Goal: Task Accomplishment & Management: Complete application form

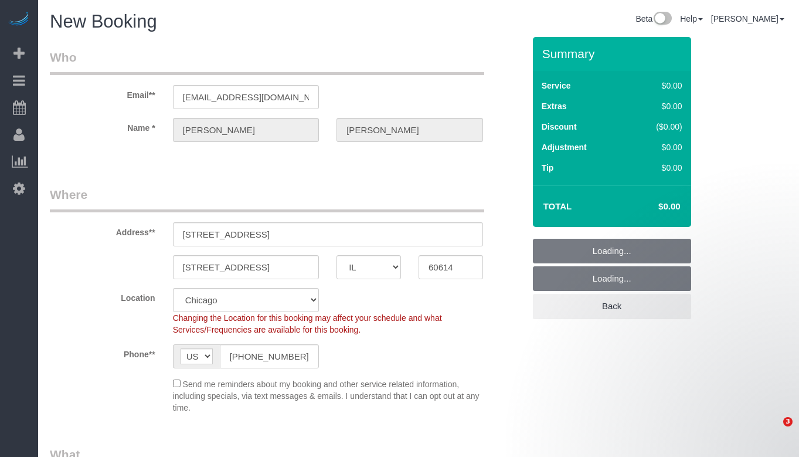
select select "IL"
select select "512"
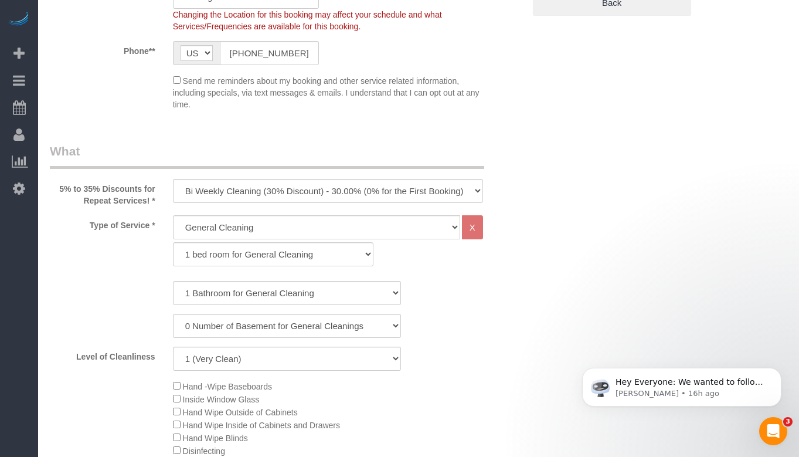
select select "object:1490"
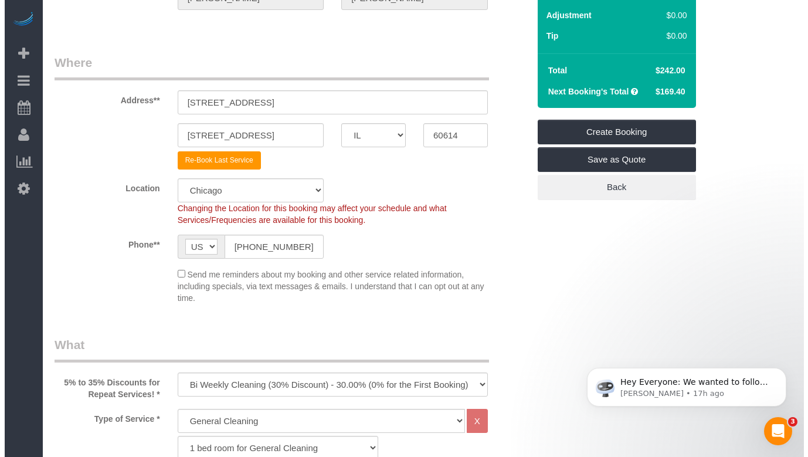
scroll to position [61, 0]
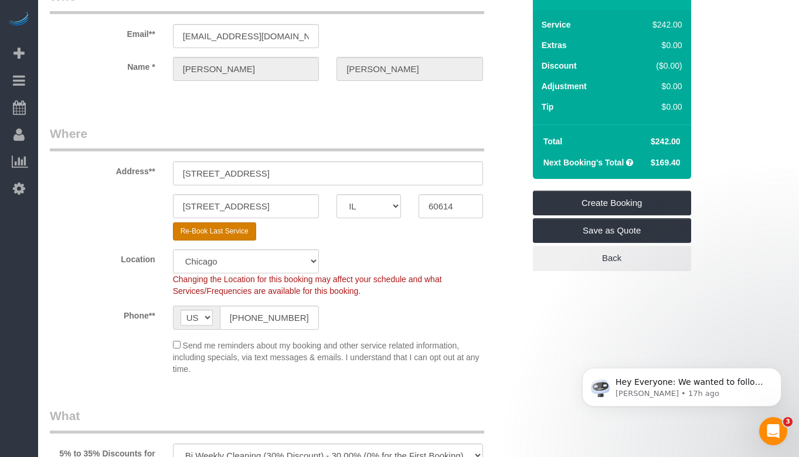
click at [235, 235] on button "Re-Book Last Service" at bounding box center [214, 231] width 83 height 18
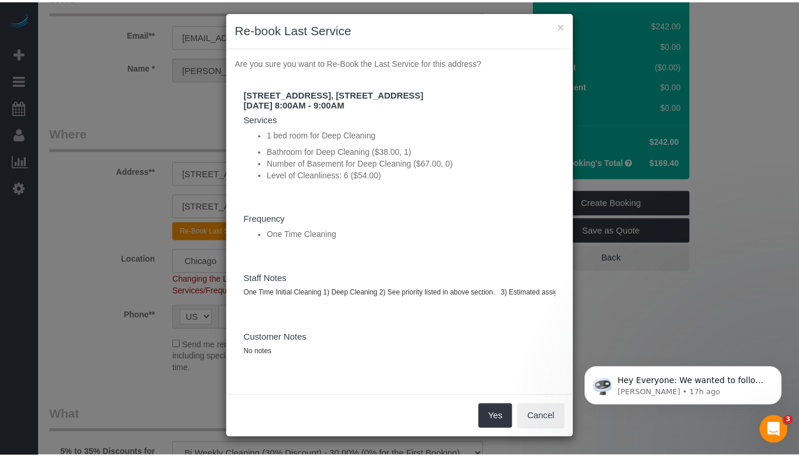
scroll to position [25, 0]
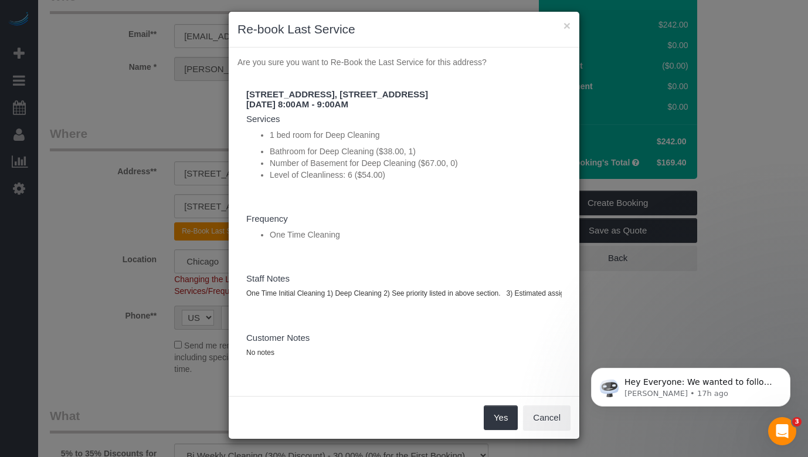
drag, startPoint x: 354, startPoint y: 289, endPoint x: 435, endPoint y: 306, distance: 82.7
click at [435, 306] on div "1907 N Sheffield Ave APT 3F, Chicago, IL 60614, 1907 N Sheffield Ave APT 3F, Ch…" at bounding box center [403, 230] width 333 height 314
click at [406, 237] on div "1907 N Sheffield Ave APT 3F, Chicago, IL 60614, 1907 N Sheffield Ave APT 3F, Ch…" at bounding box center [403, 230] width 333 height 314
click at [486, 412] on button "Yes" at bounding box center [501, 417] width 34 height 25
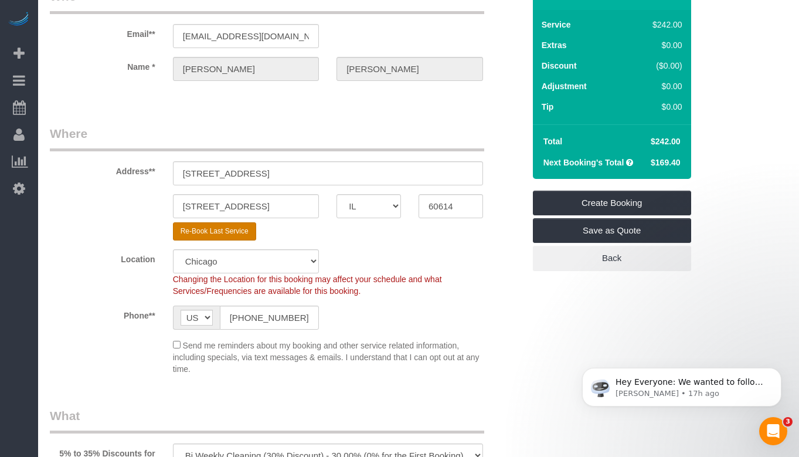
type input "1 (847) 609-5149"
select select "string:fspay"
select select "? string:null ?"
type textarea "One Time Initial Cleaning 1) Deep Cleaning 2) See priority listed in above sect…"
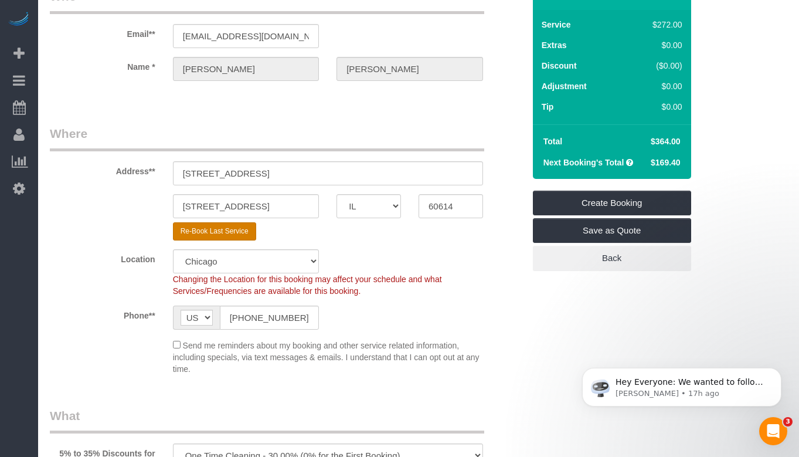
select select "513"
select select "6"
select select "number:1"
select select "number:58"
select select "number:139"
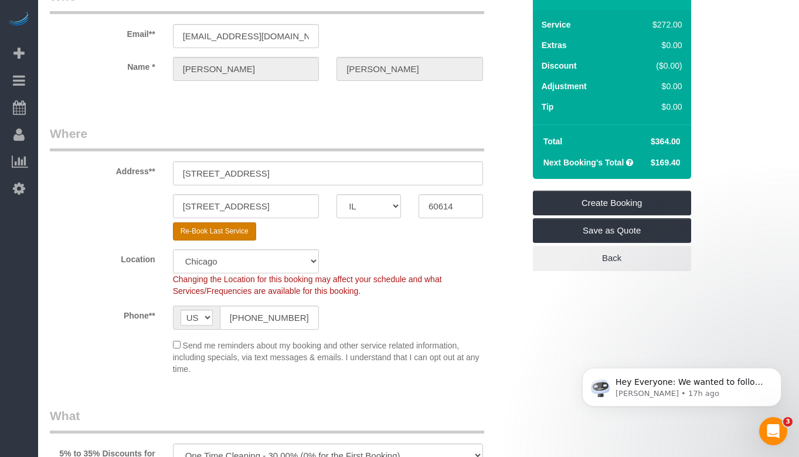
select select "number:106"
select select "object:1990"
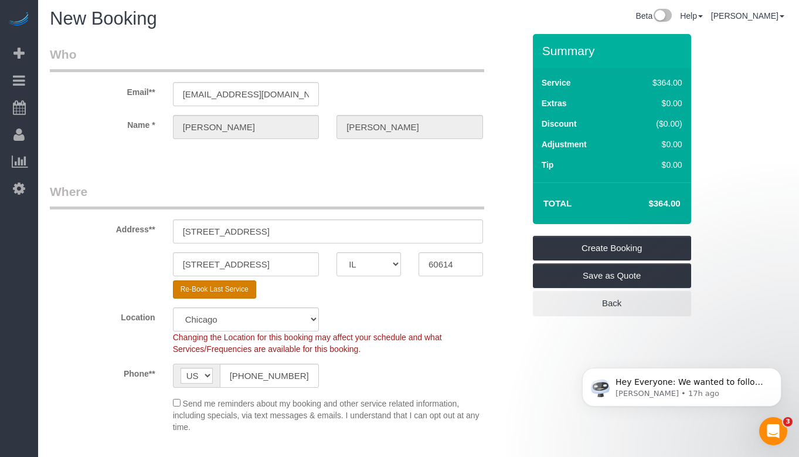
scroll to position [0, 0]
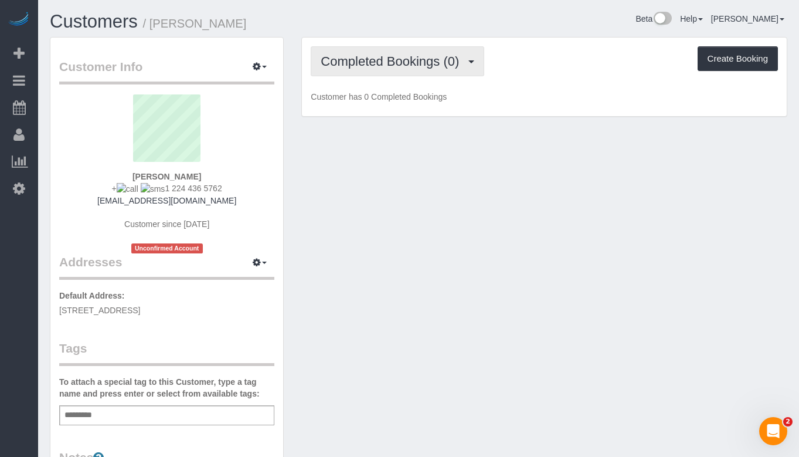
click at [400, 60] on span "Completed Bookings (0)" at bounding box center [393, 61] width 144 height 15
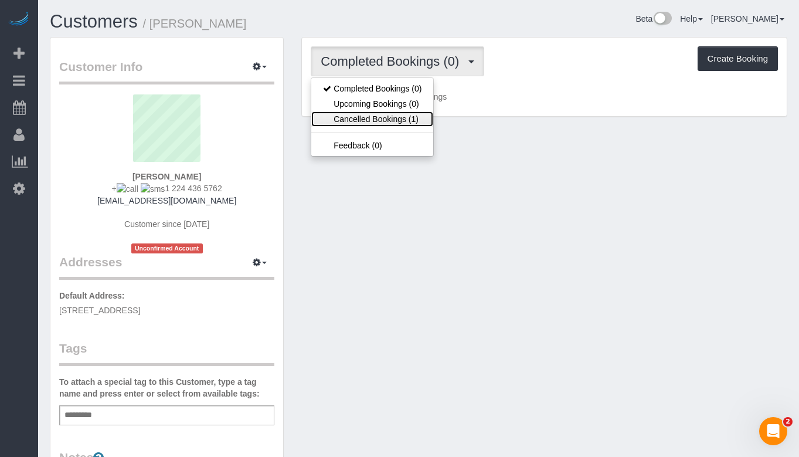
click at [395, 113] on link "Cancelled Bookings (1)" at bounding box center [372, 118] width 122 height 15
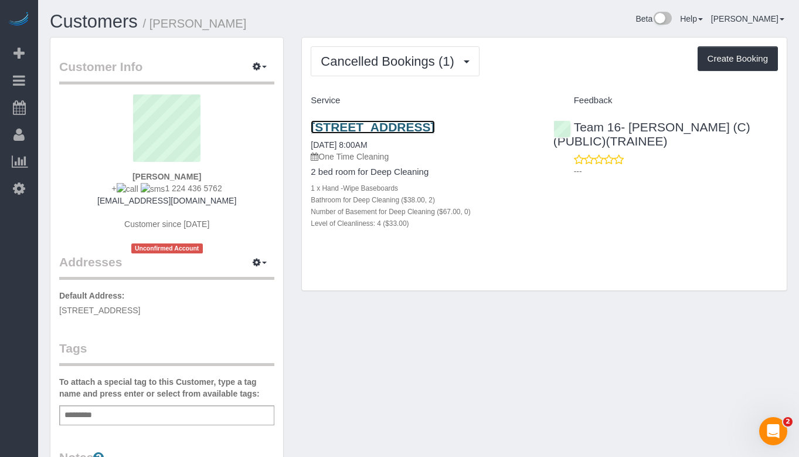
click at [391, 132] on link "[STREET_ADDRESS]" at bounding box center [373, 126] width 124 height 13
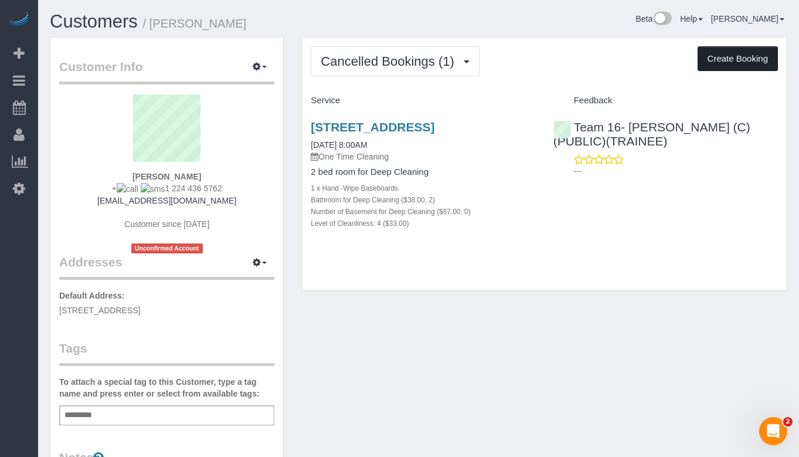
click at [728, 64] on button "Create Booking" at bounding box center [738, 58] width 80 height 25
select select "IL"
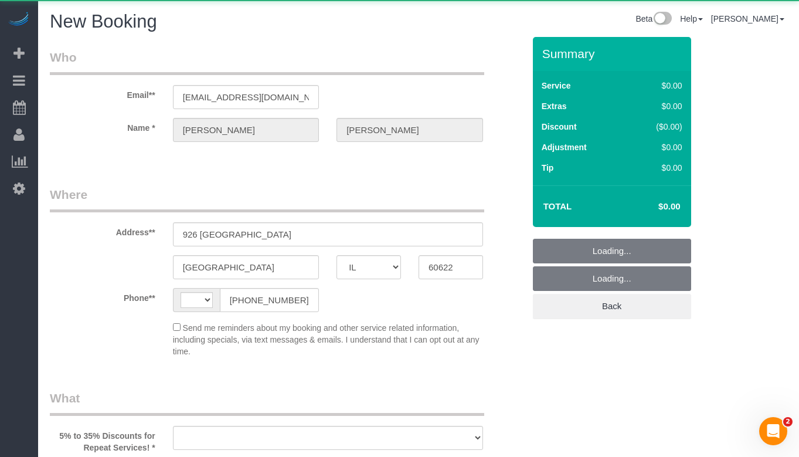
select select "string:[GEOGRAPHIC_DATA]"
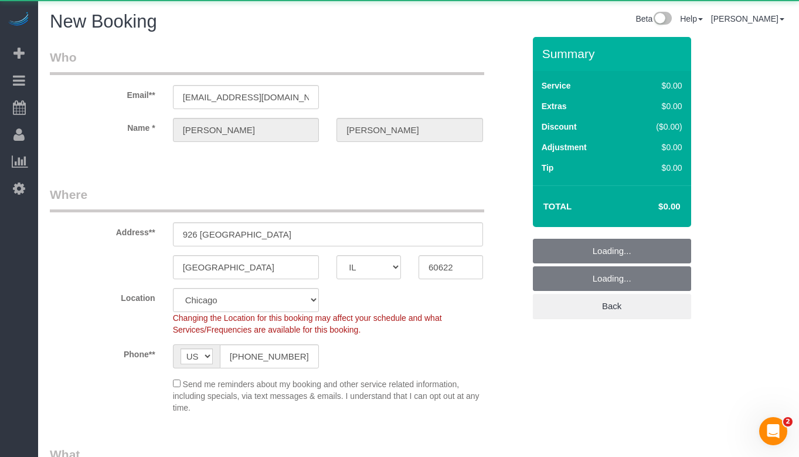
select select "object:1416"
select select "512"
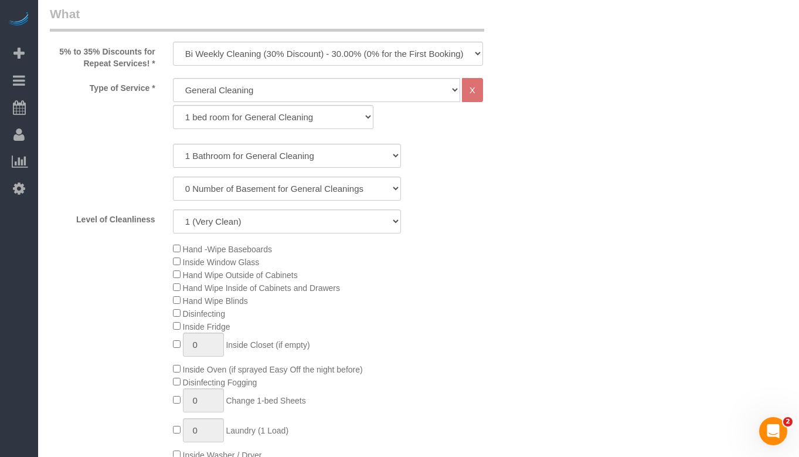
scroll to position [469, 0]
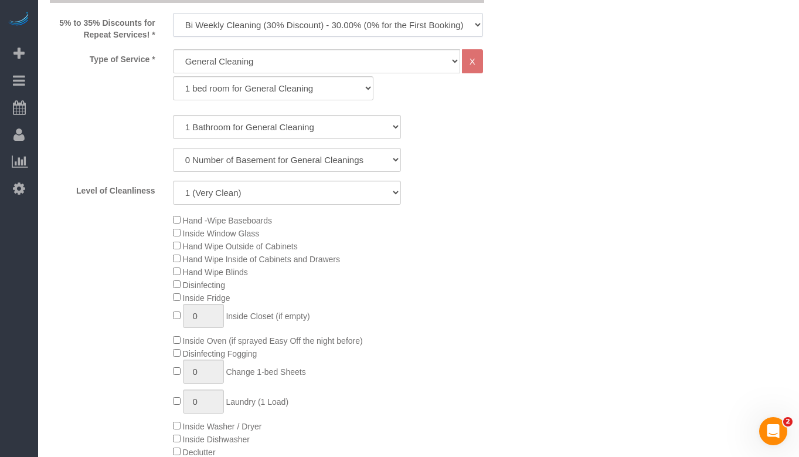
click at [283, 25] on select "One Time Cleaning Weekly Cleaning (35% Discount) - 35.00% (0% for the First Boo…" at bounding box center [328, 25] width 310 height 24
select select "object:1493"
click at [173, 13] on select "One Time Cleaning Weekly Cleaning (35% Discount) - 35.00% (0% for the First Boo…" at bounding box center [328, 25] width 310 height 24
click at [272, 65] on select "General Cleaning Deep Cleaning Move-in / Move-out Cleaning COUNTS Cleaning" at bounding box center [316, 61] width 287 height 24
select select "513"
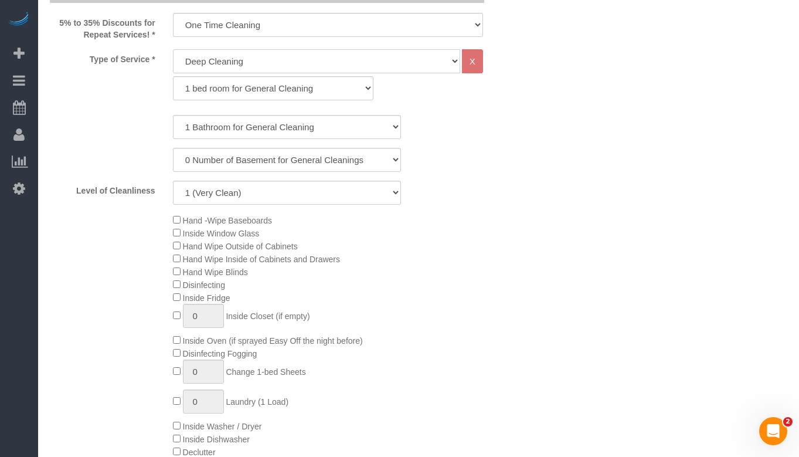
click at [173, 49] on select "General Cleaning Deep Cleaning Move-in / Move-out Cleaning COUNTS Cleaning" at bounding box center [316, 61] width 287 height 24
click at [278, 87] on select "1 bed room for Deep Cleaning 2 bed room for Deep Cleaning 3 bed room for Deep C…" at bounding box center [273, 88] width 201 height 24
select select "292"
click at [173, 76] on select "1 bed room for Deep Cleaning 2 bed room for Deep Cleaning 3 bed room for Deep C…" at bounding box center [273, 88] width 201 height 24
click at [271, 128] on select "1 Bathroom for Deep Cleaning 2 Bathroom for Deep Cleanings 3 Bathroom for Deep …" at bounding box center [287, 127] width 228 height 24
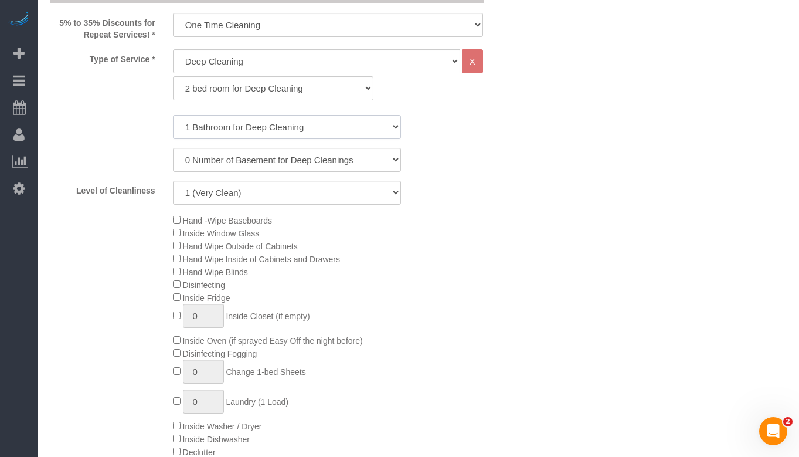
select select "2"
click at [173, 115] on select "1 Bathroom for Deep Cleaning 2 Bathroom for Deep Cleanings 3 Bathroom for Deep …" at bounding box center [287, 127] width 228 height 24
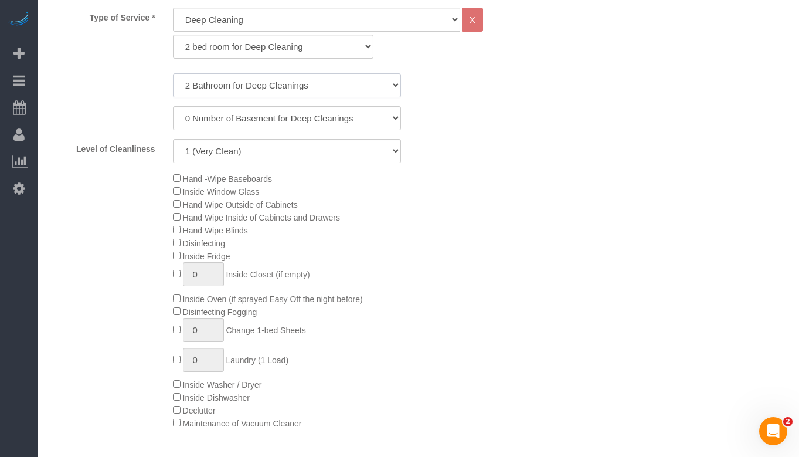
scroll to position [528, 0]
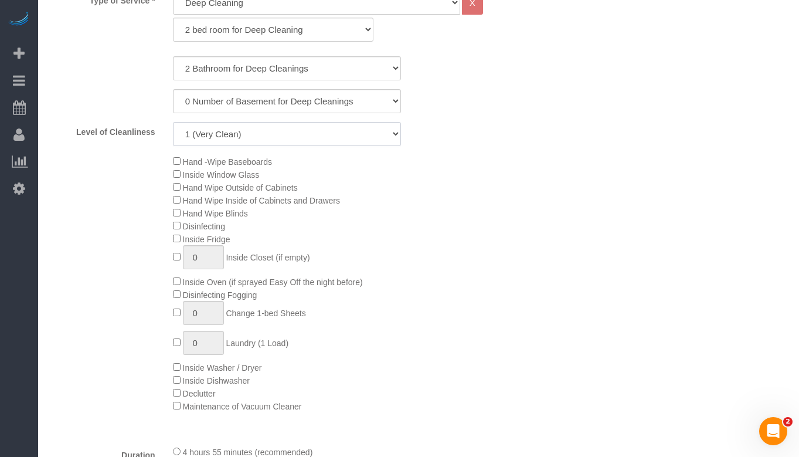
click at [235, 139] on select "1 (Very Clean) 2 3 4 5 (Average Condition) 6 7 8 9 10 (Extremely Dirty)" at bounding box center [287, 134] width 228 height 24
select select "4"
click at [173, 122] on select "1 (Very Clean) 2 3 4 5 (Average Condition) 6 7 8 9 10 (Extremely Dirty)" at bounding box center [287, 134] width 228 height 24
click at [495, 160] on div "Hand -Wipe Baseboards Inside Window Glass Hand Wipe Outside of Cabinets Hand Wi…" at bounding box center [348, 283] width 369 height 257
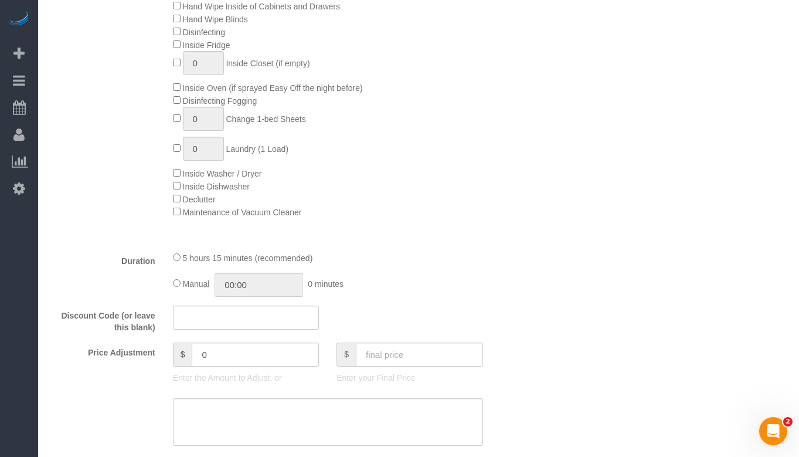
scroll to position [762, 0]
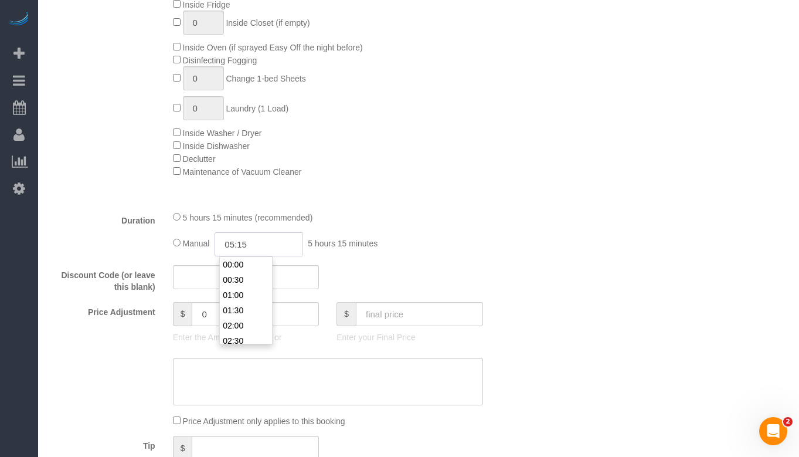
click at [257, 239] on input "05:15" at bounding box center [259, 244] width 88 height 24
type input "05:30"
click at [381, 235] on div "Manual 05:30 5 hours 30 minutes" at bounding box center [328, 244] width 310 height 24
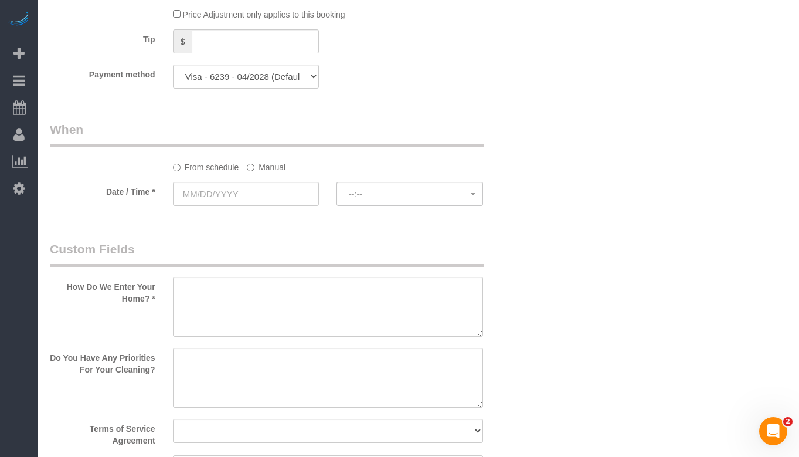
scroll to position [1173, 0]
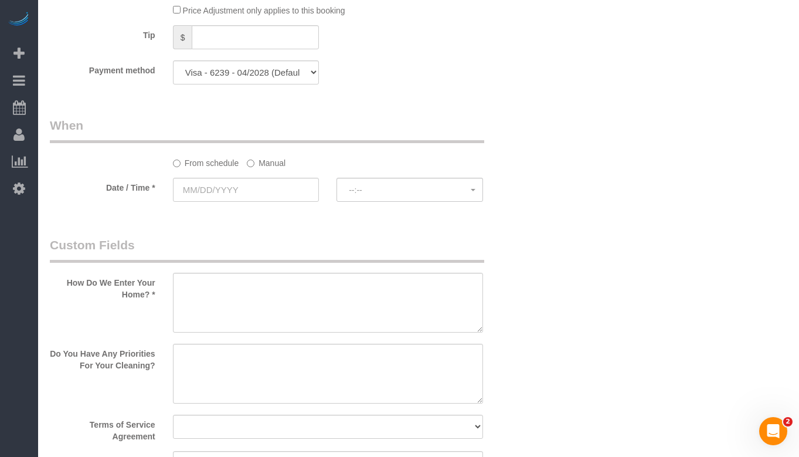
click at [281, 166] on label "Manual" at bounding box center [266, 161] width 39 height 16
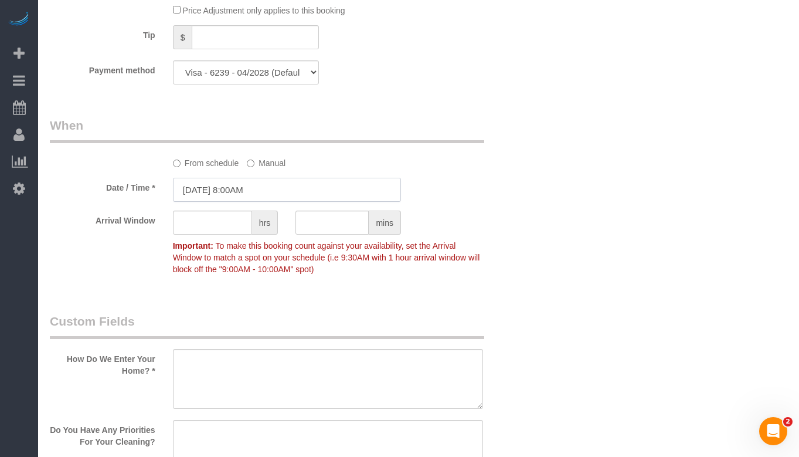
click at [270, 191] on input "[DATE] 8:00AM" at bounding box center [287, 190] width 228 height 24
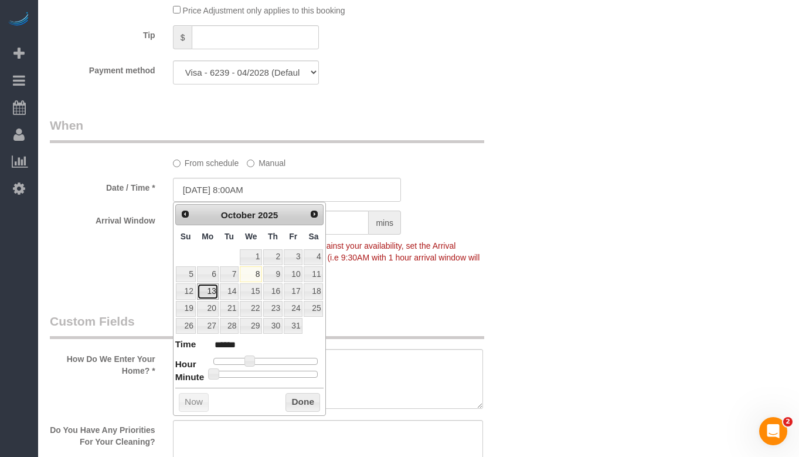
click at [212, 293] on link "13" at bounding box center [208, 291] width 22 height 16
type input "[DATE] 8:00AM"
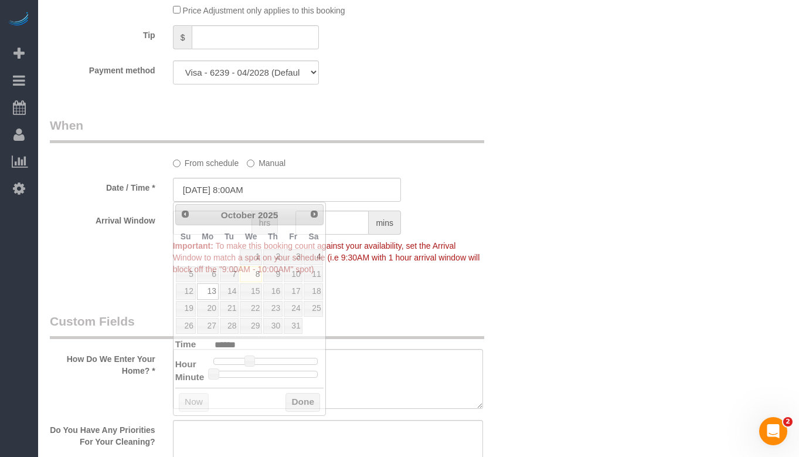
click at [531, 245] on div "Arrival Window hrs mins Important: To make this booking count against your avai…" at bounding box center [287, 246] width 492 height 70
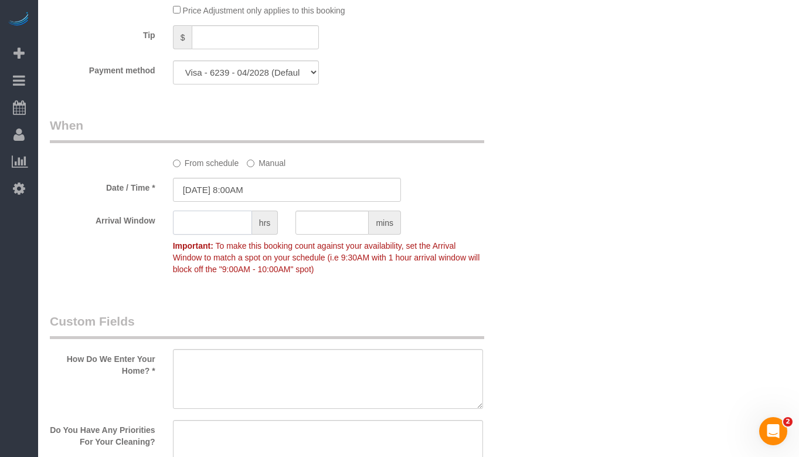
click at [209, 216] on input "text" at bounding box center [212, 223] width 79 height 24
type input "1"
click at [547, 189] on div "Who Email** [EMAIL_ADDRESS][DOMAIN_NAME] Name * [PERSON_NAME] Where Address** 9…" at bounding box center [419, 110] width 738 height 2493
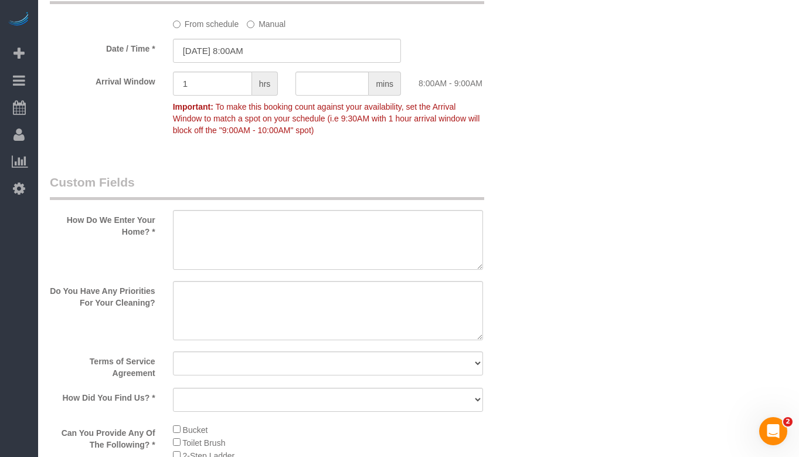
scroll to position [1349, 0]
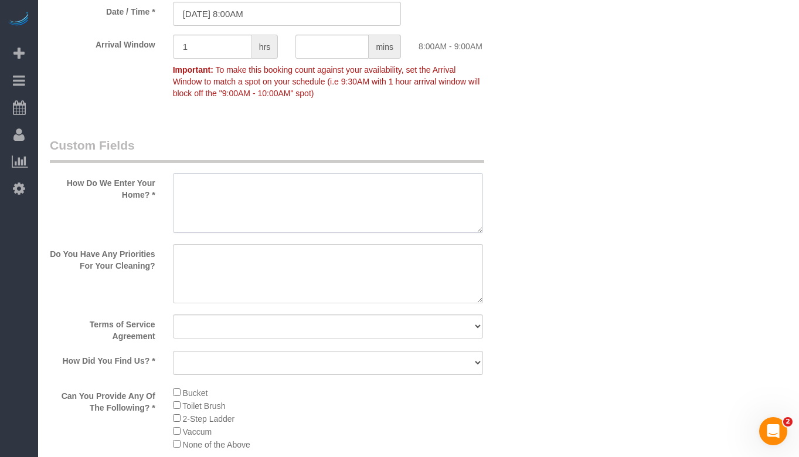
click at [277, 183] on textarea at bounding box center [328, 203] width 310 height 60
paste textarea "Come to the front and call"
type textarea "Come to the front and call"
click at [228, 273] on textarea at bounding box center [328, 274] width 310 height 60
paste textarea "Wants to look nice for showing,"
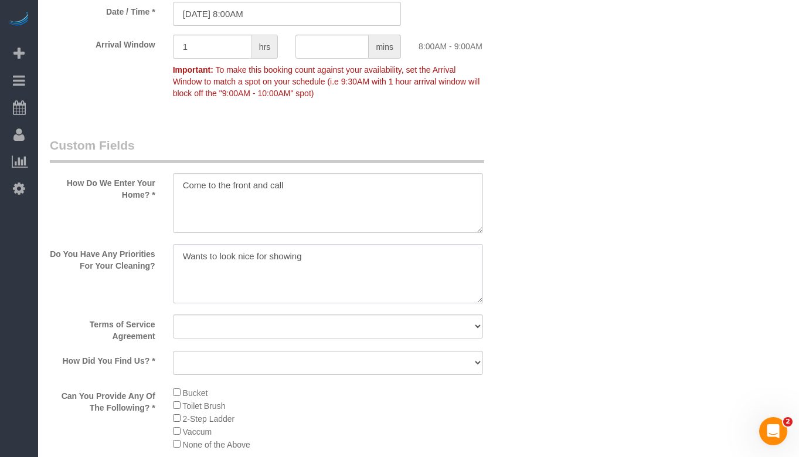
type textarea "Wants to look nice for showing"
click at [254, 329] on select "Yes, I agree to the Terms of Service and Privacy Policy. No. I disagree with th…" at bounding box center [328, 326] width 310 height 24
select select "number:1"
click at [173, 314] on select "Yes, I agree to the Terms of Service and Privacy Policy. No. I disagree with th…" at bounding box center [328, 326] width 310 height 24
click at [286, 367] on select "Yelp Google Facebook Pinterest Alternative Social Media SMS Message Email Best …" at bounding box center [328, 363] width 310 height 24
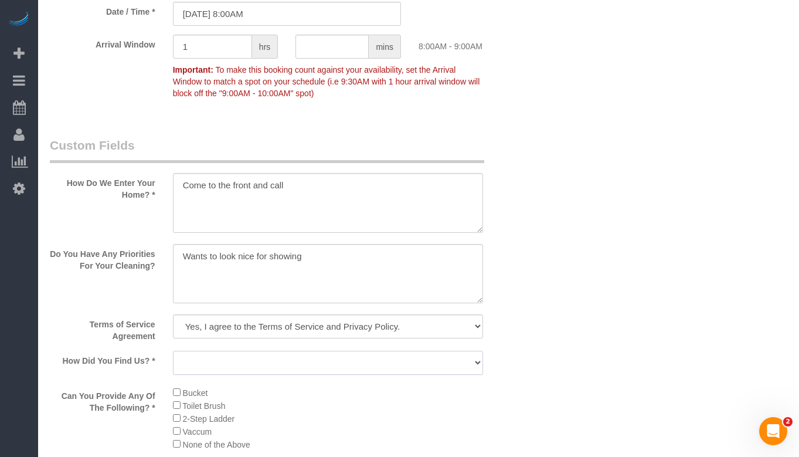
select select "number:58"
click at [173, 351] on select "Yelp Google Facebook Pinterest Alternative Social Media SMS Message Email Best …" at bounding box center [328, 363] width 310 height 24
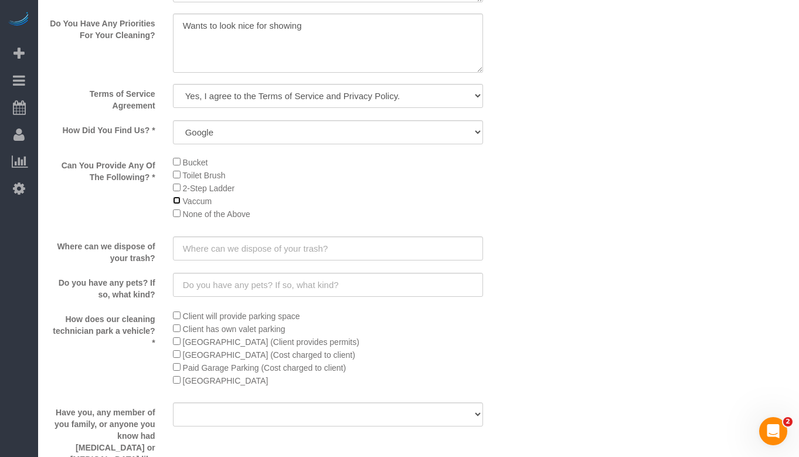
scroll to position [1583, 0]
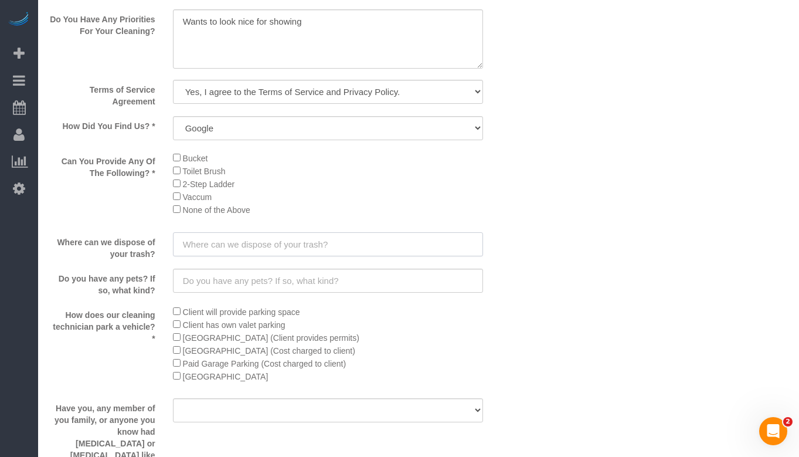
click at [279, 240] on input "text" at bounding box center [328, 244] width 310 height 24
paste input "Trash can"
type input "Trash can"
click at [268, 284] on input "text" at bounding box center [328, 281] width 310 height 24
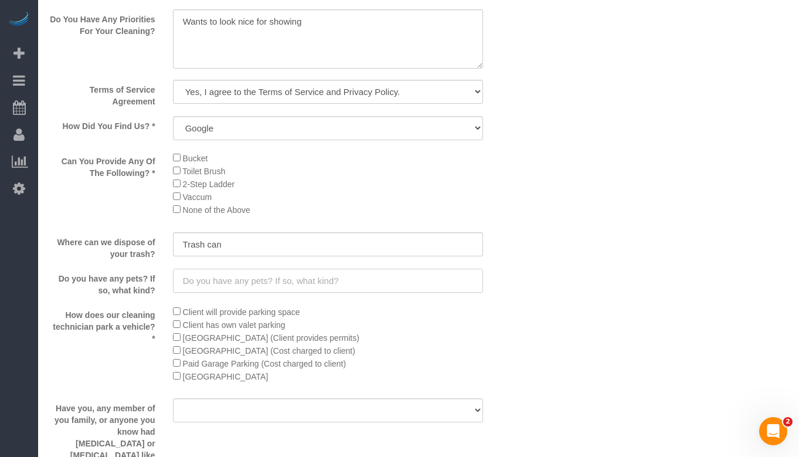
paste input "No"
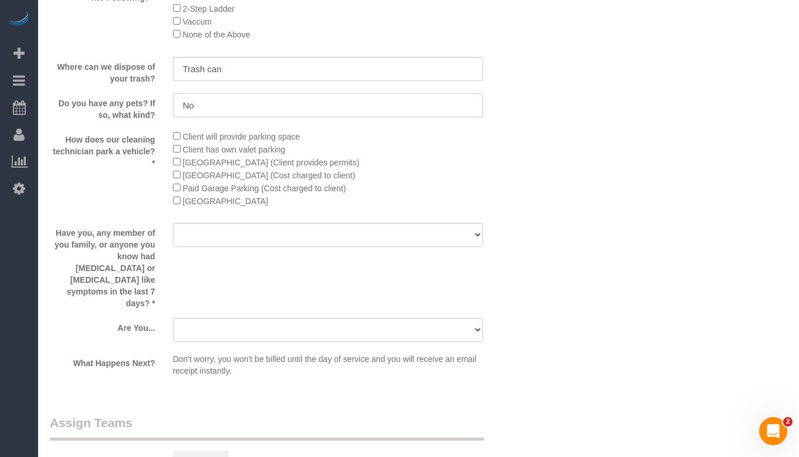
scroll to position [1759, 0]
type input "No"
click at [268, 236] on select "Yes No" at bounding box center [328, 234] width 310 height 24
select select "number:139"
click at [173, 222] on select "Yes No" at bounding box center [328, 234] width 310 height 24
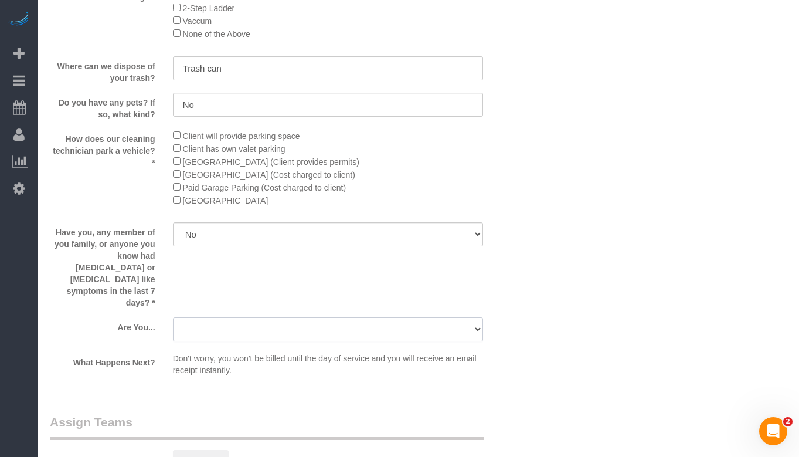
click at [277, 317] on select "A parent with kids living at home. A parent with kids out of home. A person loo…" at bounding box center [328, 329] width 310 height 24
select select "number:106"
click at [173, 317] on select "A parent with kids living at home. A parent with kids out of home. A person loo…" at bounding box center [328, 329] width 310 height 24
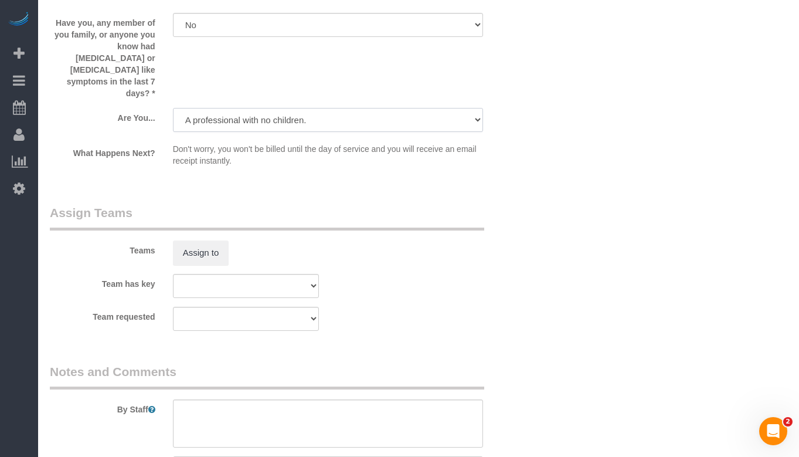
scroll to position [1994, 0]
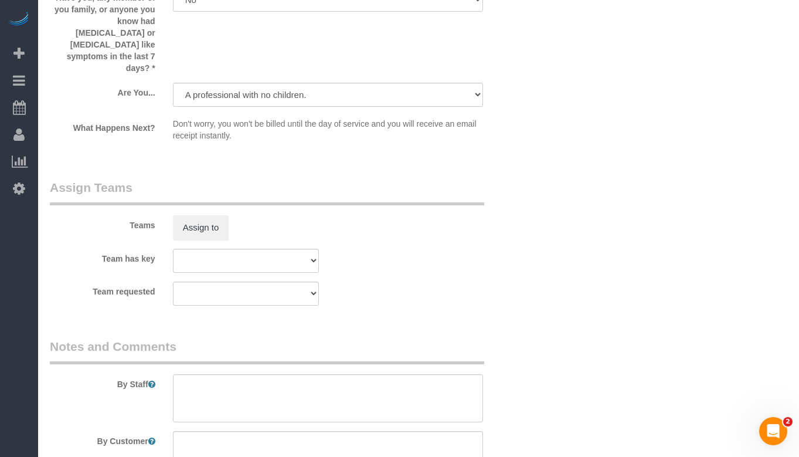
click at [419, 256] on sui-booking-teams "Teams Assign to Team has key Team 10 - [PERSON_NAME] (C)(EV)(VAC) Team 11- Kale…" at bounding box center [287, 242] width 474 height 127
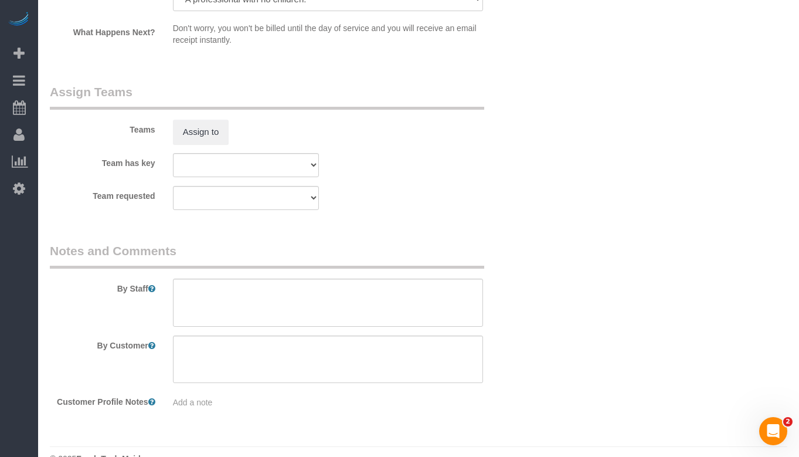
scroll to position [2091, 0]
click at [219, 279] on textarea at bounding box center [328, 301] width 310 height 48
paste textarea "OTC. 1). Deep Cleaning. 2) See priority listed in above section. 3) Estimated a…"
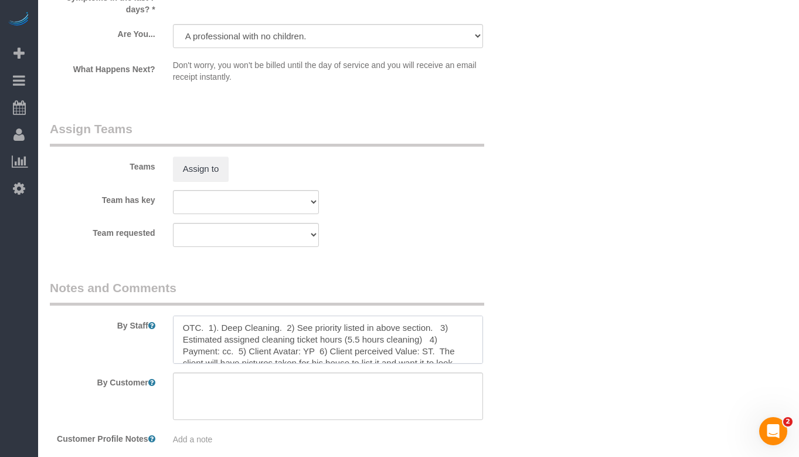
scroll to position [2032, 0]
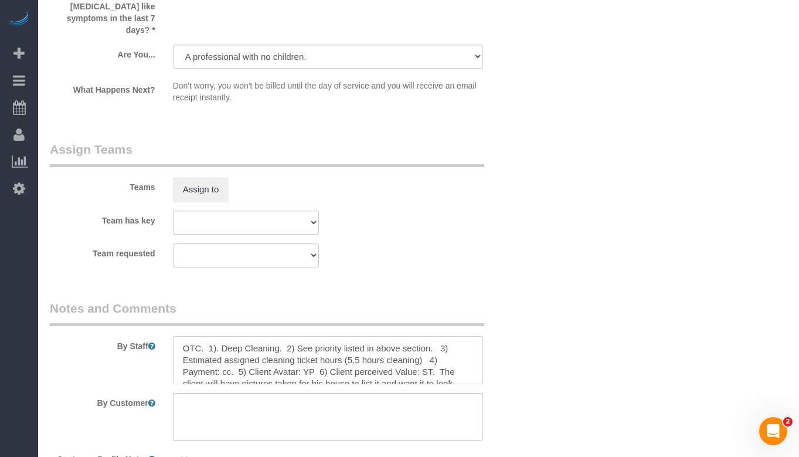
type textarea "OTC. 1). Deep Cleaning. 2) See priority listed in above section. 3) Estimated a…"
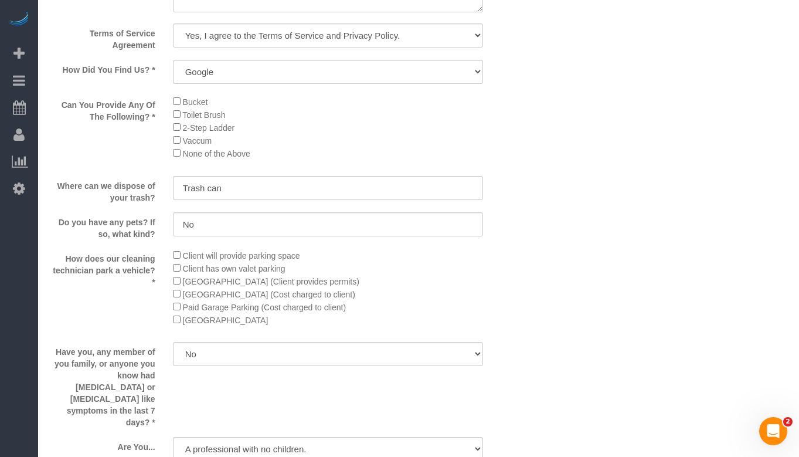
scroll to position [1621, 0]
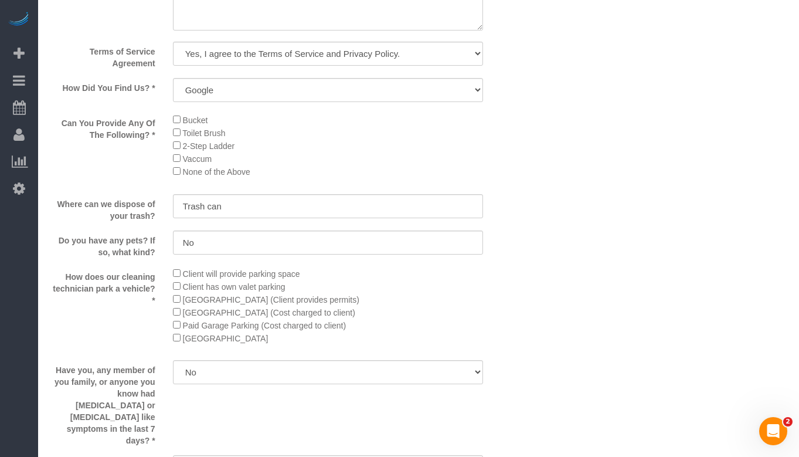
click at [491, 133] on div "Bucket Toilet Brush 2-Step Ladder [GEOGRAPHIC_DATA] None of the Above" at bounding box center [328, 149] width 328 height 72
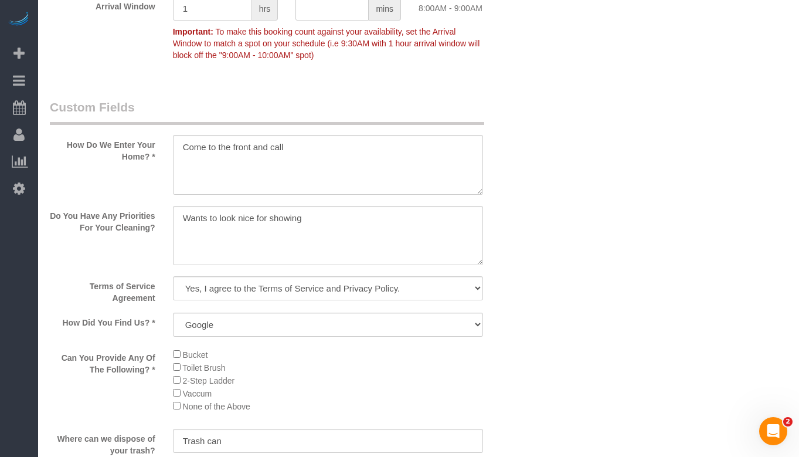
scroll to position [770, 0]
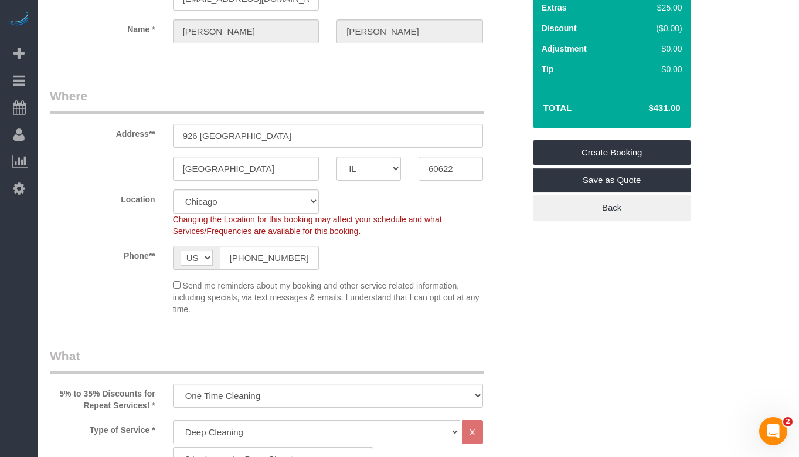
scroll to position [54, 0]
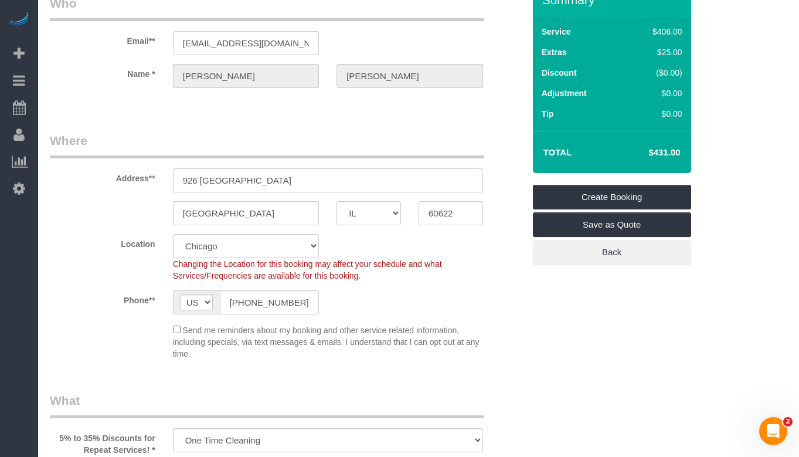
click at [299, 178] on input "926 [GEOGRAPHIC_DATA]" at bounding box center [328, 180] width 310 height 24
click at [297, 178] on input "926 [GEOGRAPHIC_DATA]" at bounding box center [328, 180] width 310 height 24
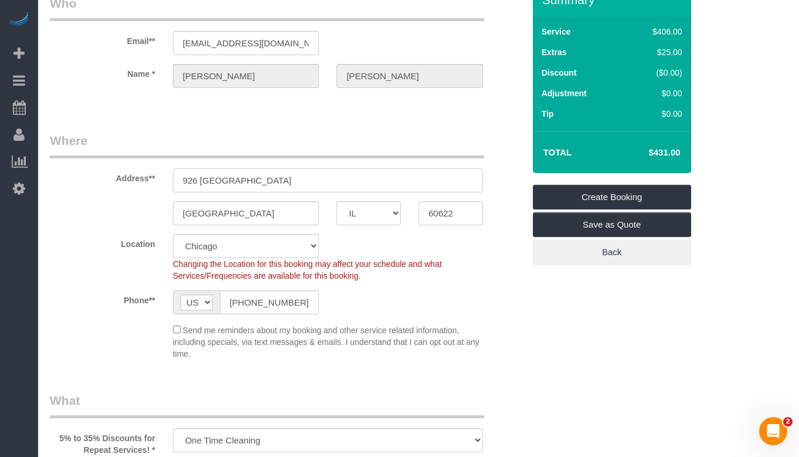
click at [297, 178] on input "926 [GEOGRAPHIC_DATA]" at bounding box center [328, 180] width 310 height 24
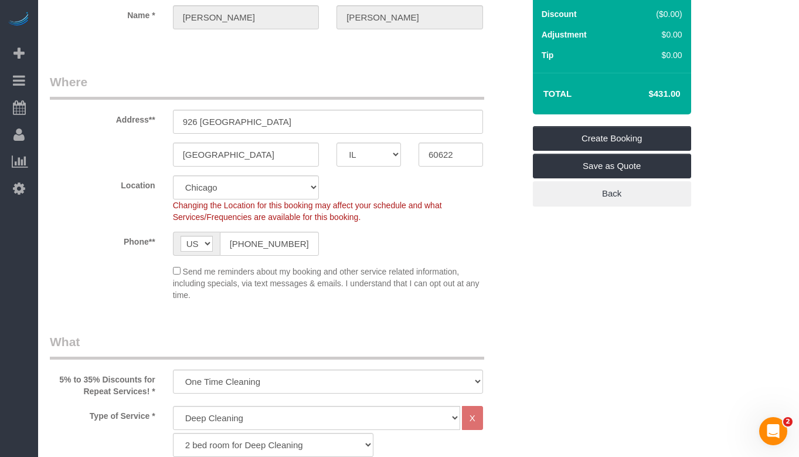
click at [487, 270] on div "Send me reminders about my booking and other service related information, inclu…" at bounding box center [328, 282] width 328 height 36
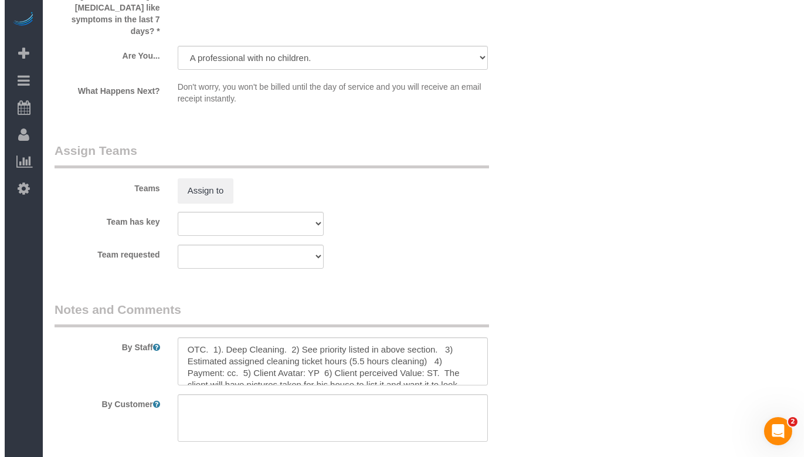
scroll to position [2048, 0]
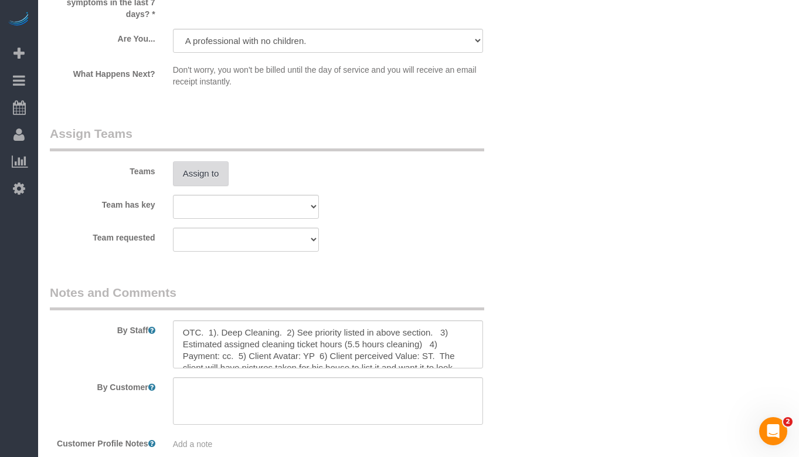
click at [199, 161] on button "Assign to" at bounding box center [201, 173] width 56 height 25
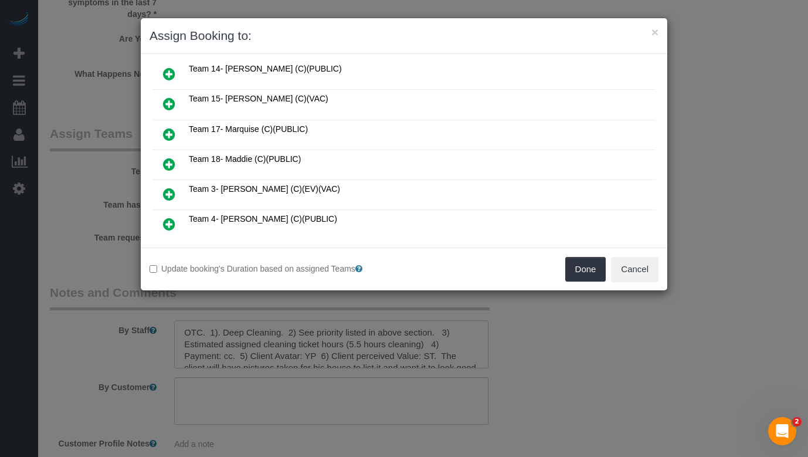
scroll to position [176, 0]
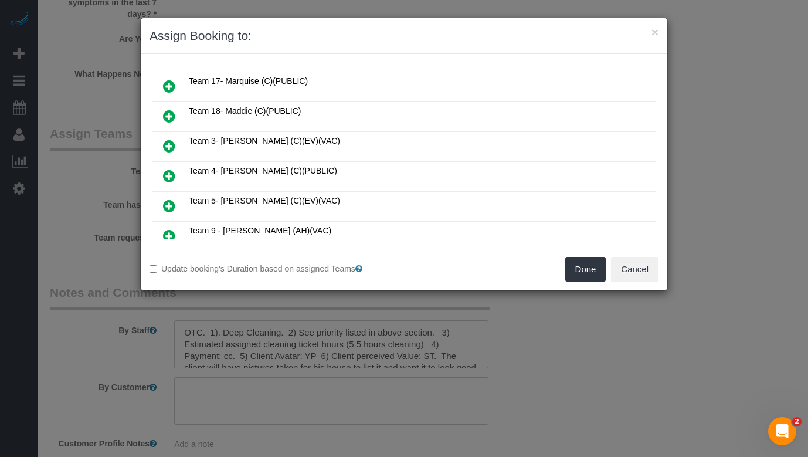
click at [171, 174] on icon at bounding box center [169, 176] width 12 height 14
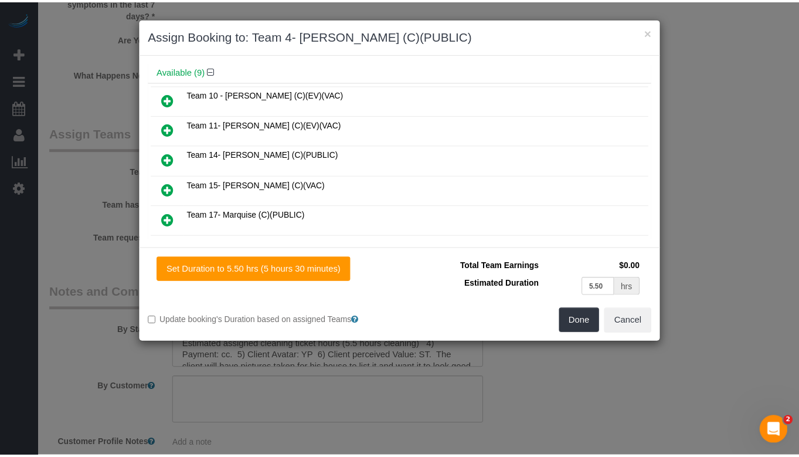
scroll to position [0, 0]
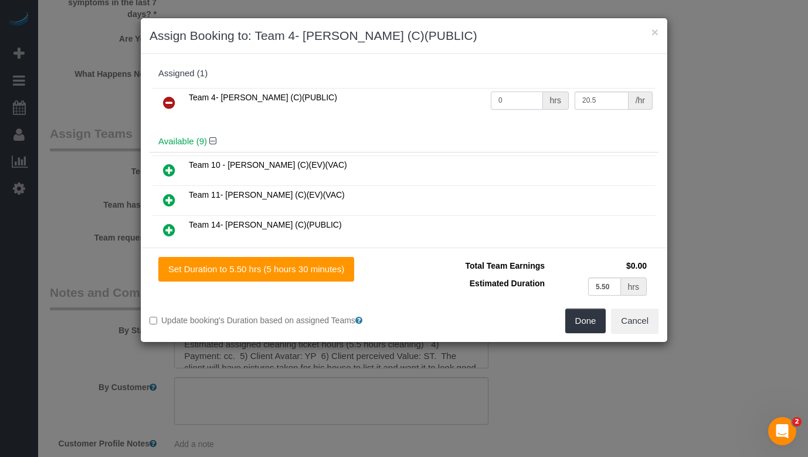
click at [525, 91] on input "0" at bounding box center [517, 100] width 52 height 18
type input "5.5"
click at [588, 319] on button "Done" at bounding box center [585, 320] width 41 height 25
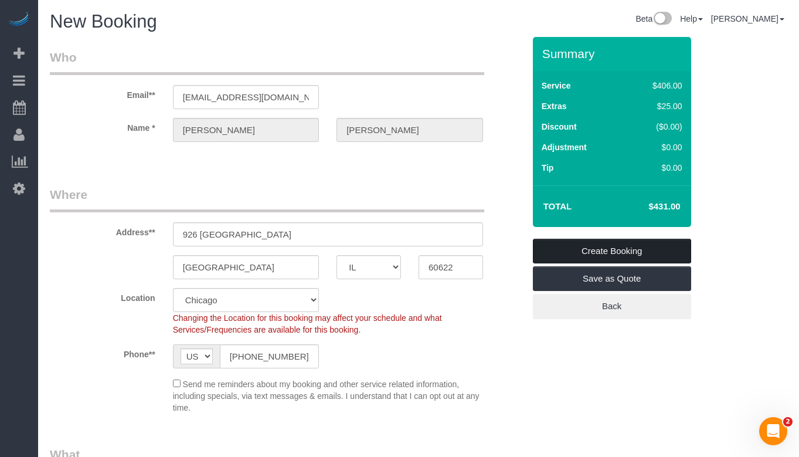
click at [616, 247] on link "Create Booking" at bounding box center [612, 251] width 158 height 25
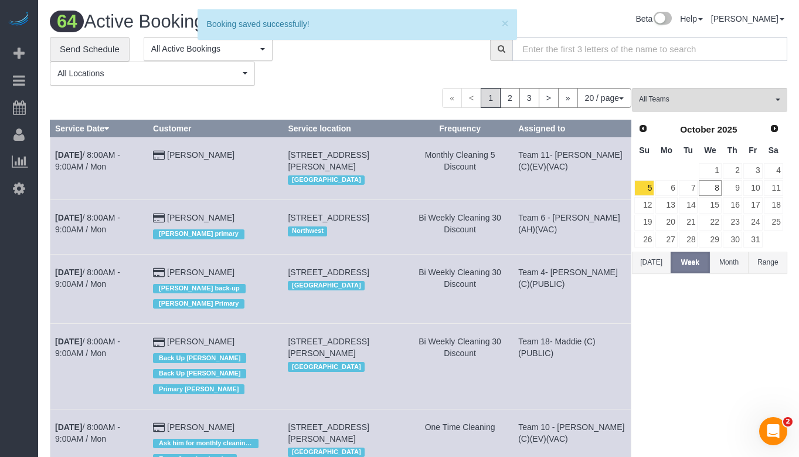
click at [525, 50] on input "text" at bounding box center [650, 49] width 275 height 24
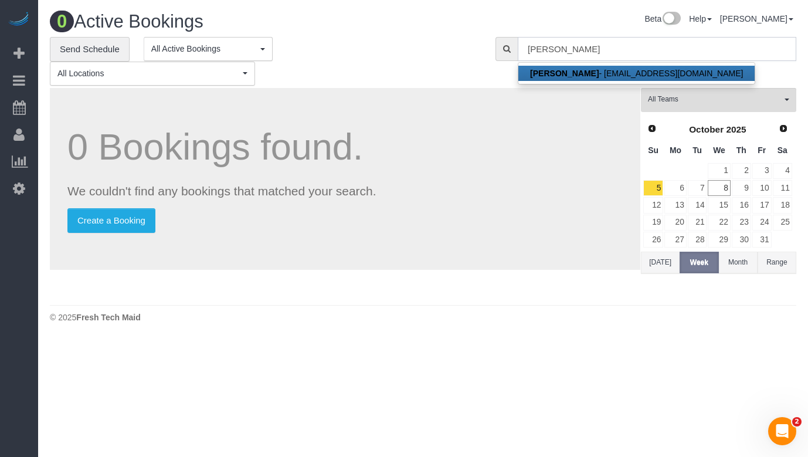
type input "[EMAIL_ADDRESS][DOMAIN_NAME]"
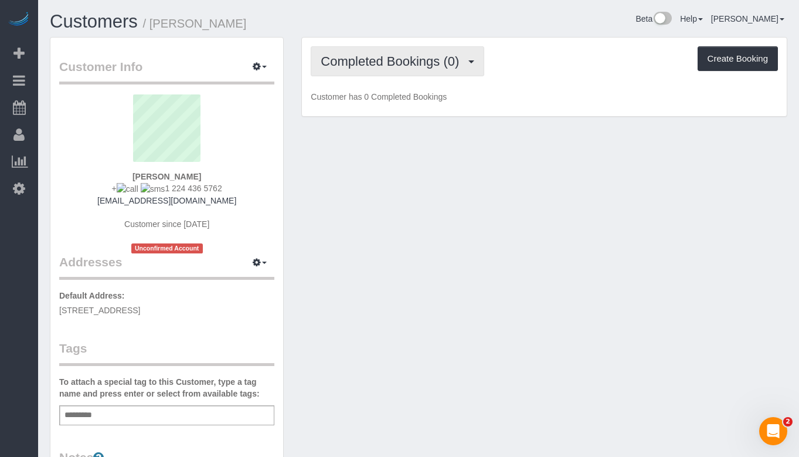
click at [433, 72] on button "Completed Bookings (0)" at bounding box center [398, 61] width 174 height 30
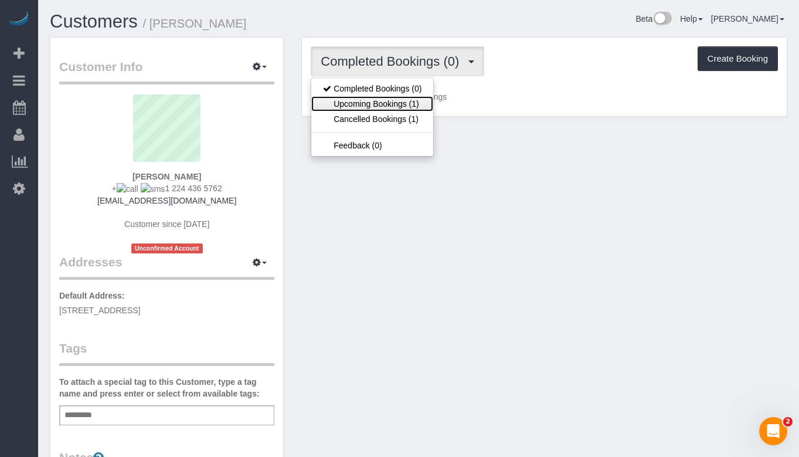
click at [406, 106] on link "Upcoming Bookings (1)" at bounding box center [372, 103] width 122 height 15
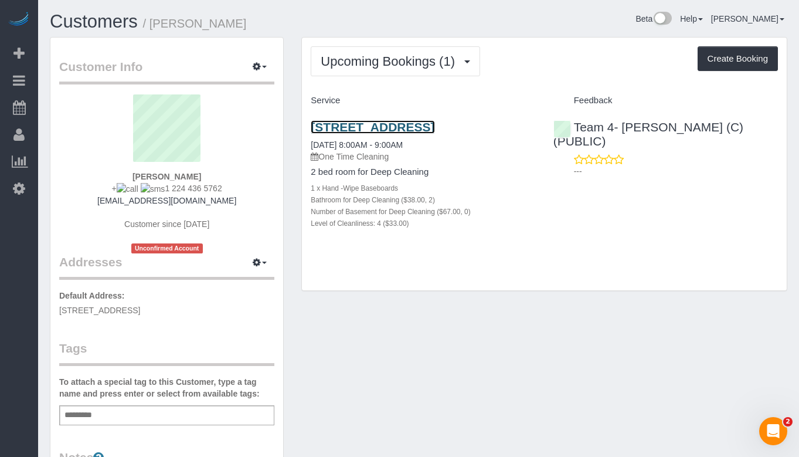
click at [413, 130] on link "[STREET_ADDRESS]" at bounding box center [373, 126] width 124 height 13
click at [430, 127] on link "[STREET_ADDRESS]" at bounding box center [373, 126] width 124 height 13
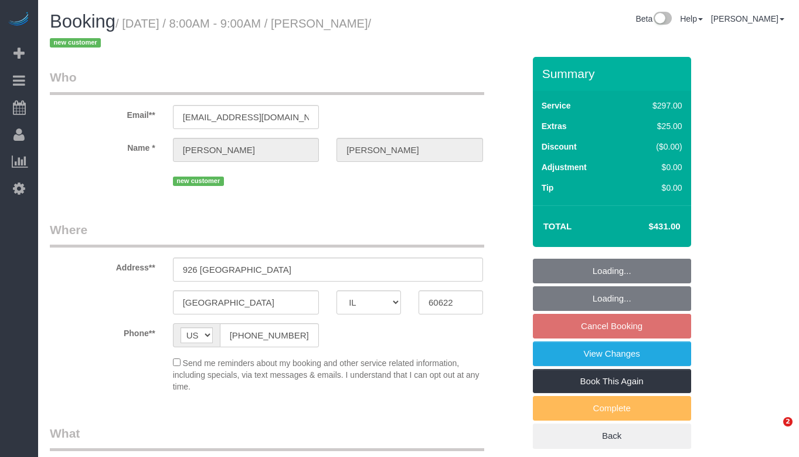
select select "IL"
select select "513"
select select "2"
select select "4"
select select "number:1"
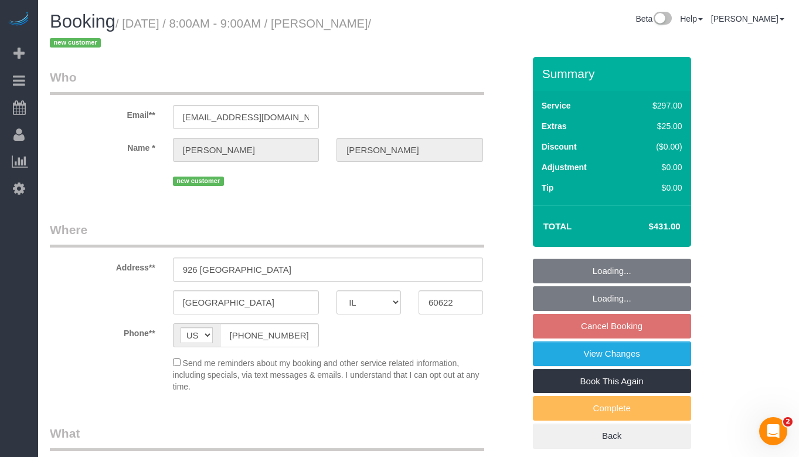
select select "number:58"
select select "number:139"
select select "number:106"
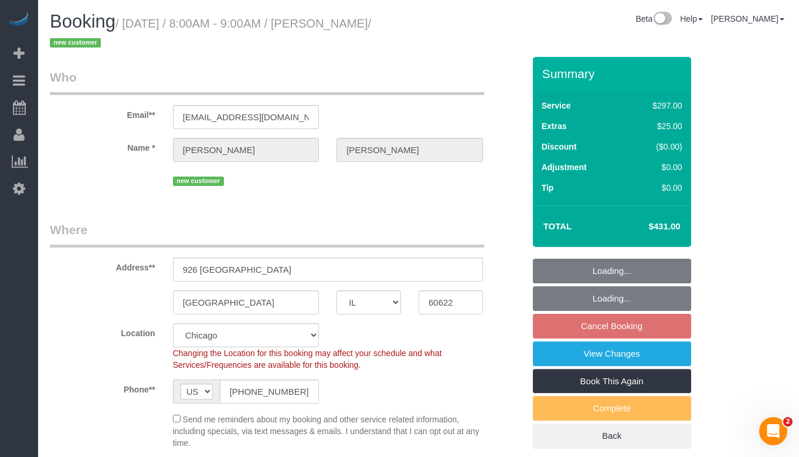
select select "object:1122"
select select "spot1"
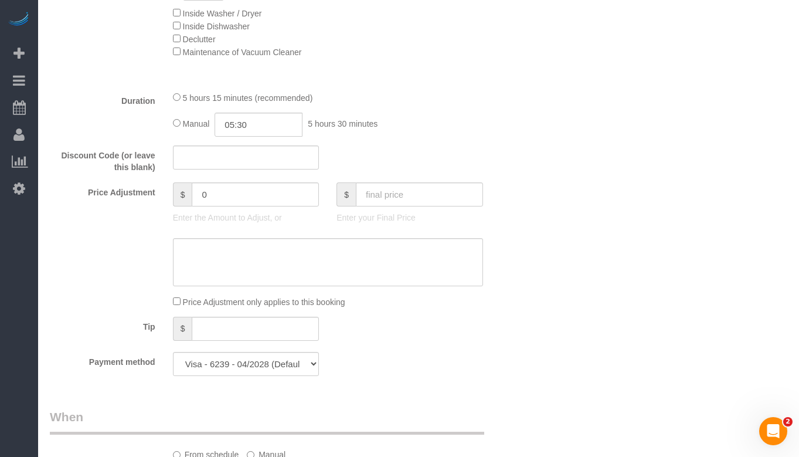
scroll to position [938, 0]
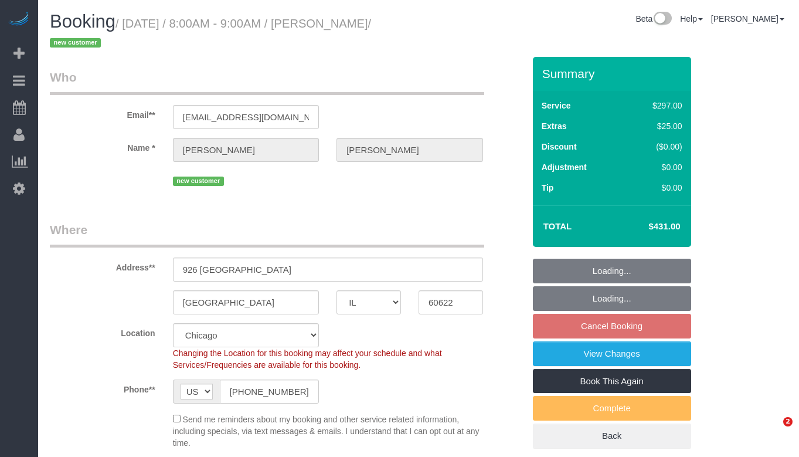
select select "IL"
select select "513"
select select "number:1"
select select "number:58"
select select "number:139"
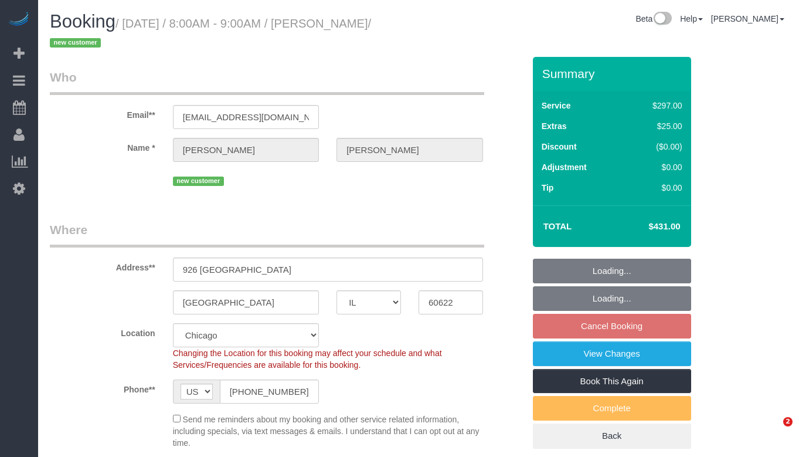
select select "number:106"
select select "object:1051"
select select "spot1"
select select "2"
select select "4"
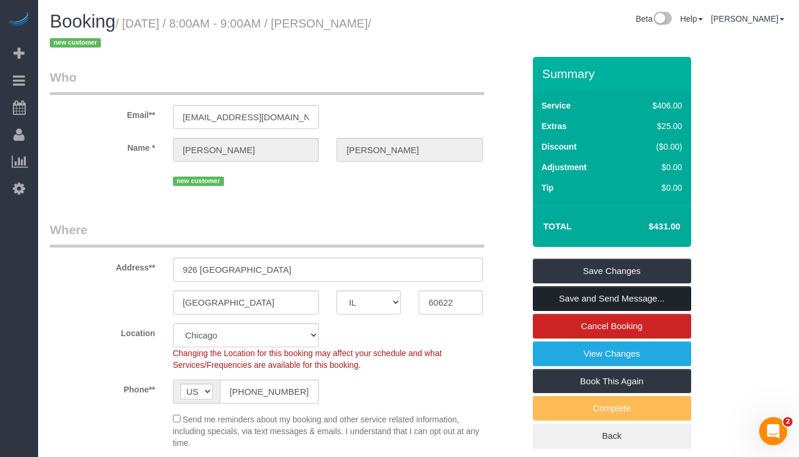
click at [659, 297] on link "Save and Send Message..." at bounding box center [612, 298] width 158 height 25
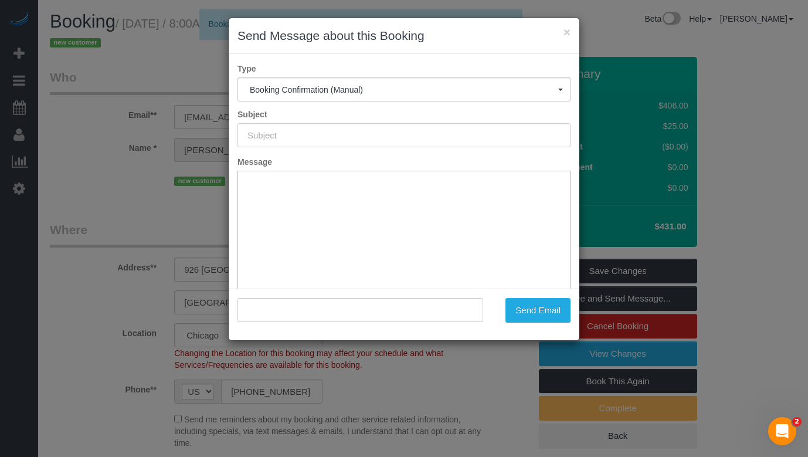
type input "Your Booking With Fresh Tech Maid, Confirmed!"
type input ""Connor Martin" <connorm323@gmail.com>"
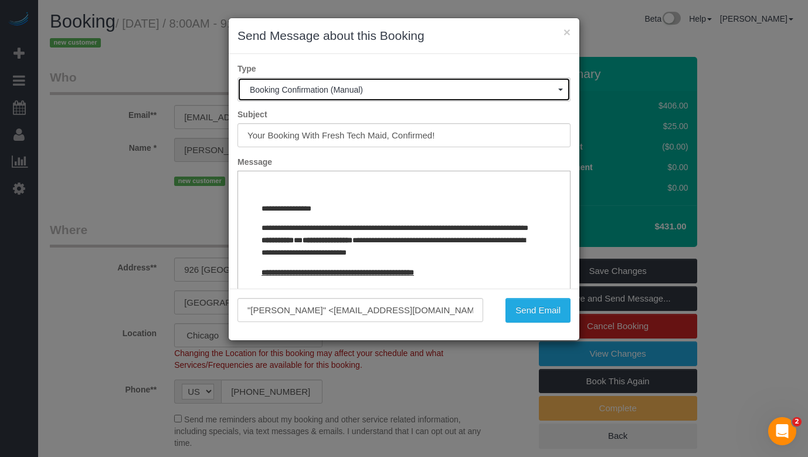
click at [489, 90] on span "Booking Confirmation (Manual)" at bounding box center [404, 89] width 308 height 9
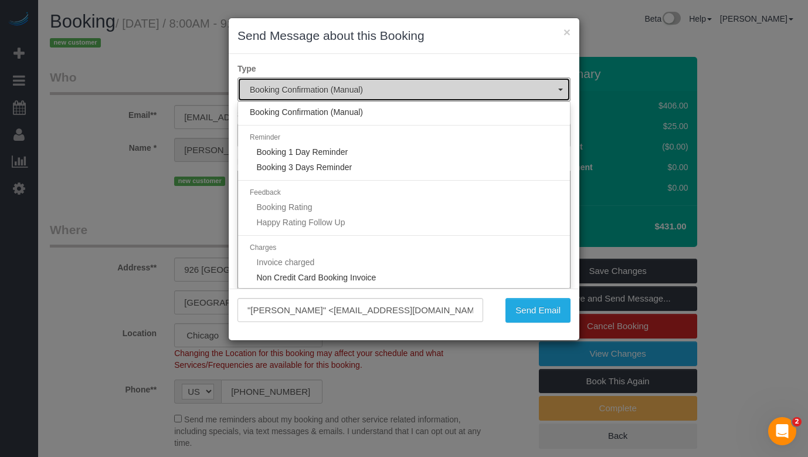
click at [489, 90] on span "Booking Confirmation (Manual)" at bounding box center [404, 89] width 308 height 9
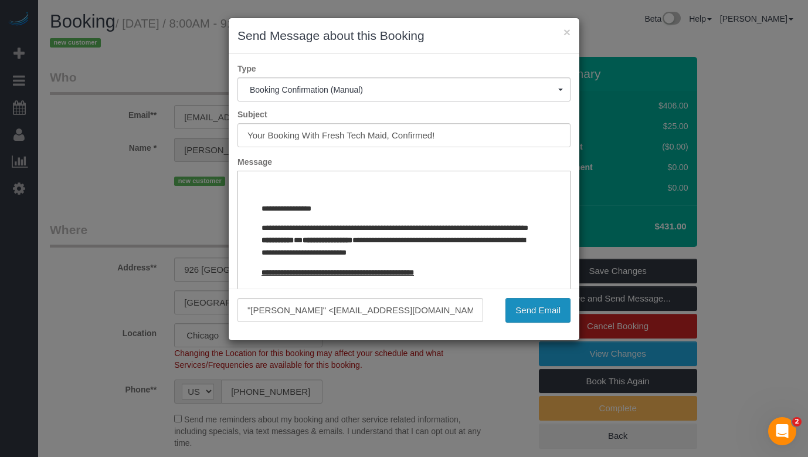
click at [537, 317] on button "Send Email" at bounding box center [537, 310] width 65 height 25
